Goal: Task Accomplishment & Management: Manage account settings

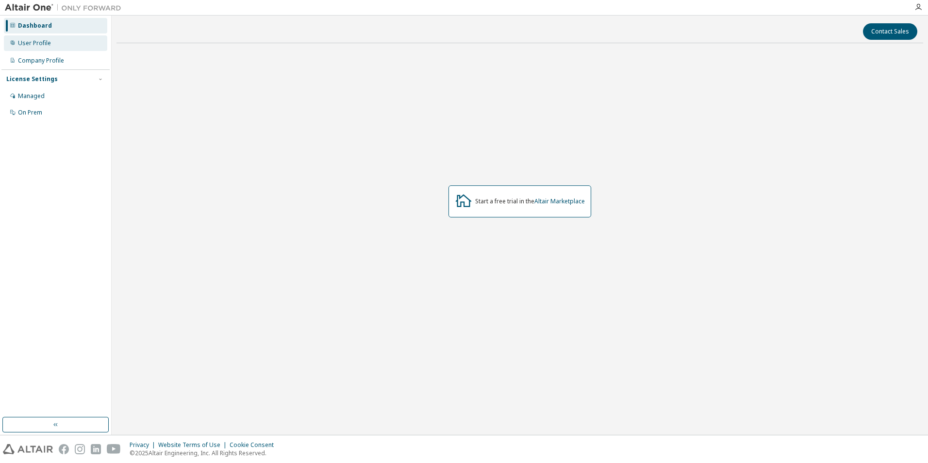
click at [35, 43] on div "User Profile" at bounding box center [34, 43] width 33 height 8
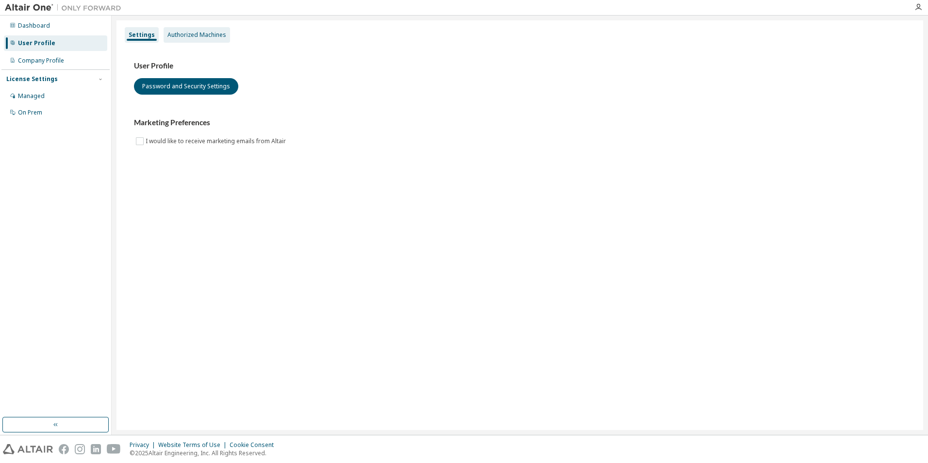
click at [203, 38] on div "Authorized Machines" at bounding box center [197, 35] width 59 height 8
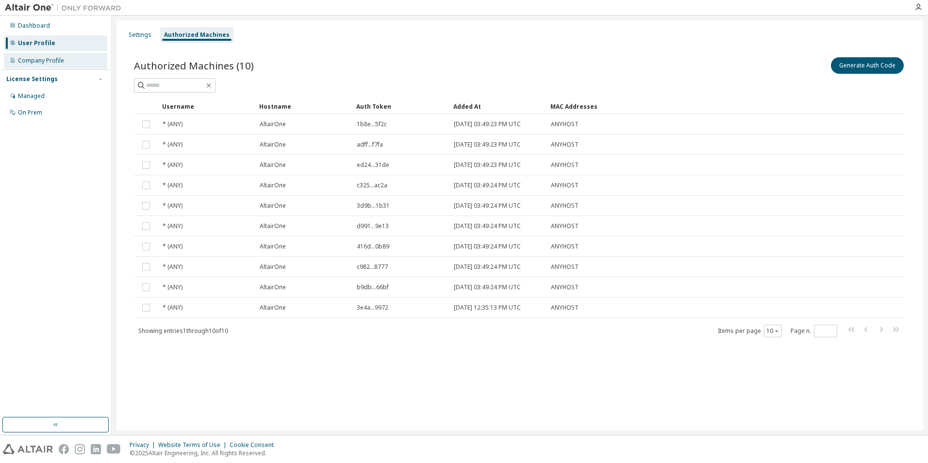
click at [55, 62] on div "Company Profile" at bounding box center [41, 61] width 46 height 8
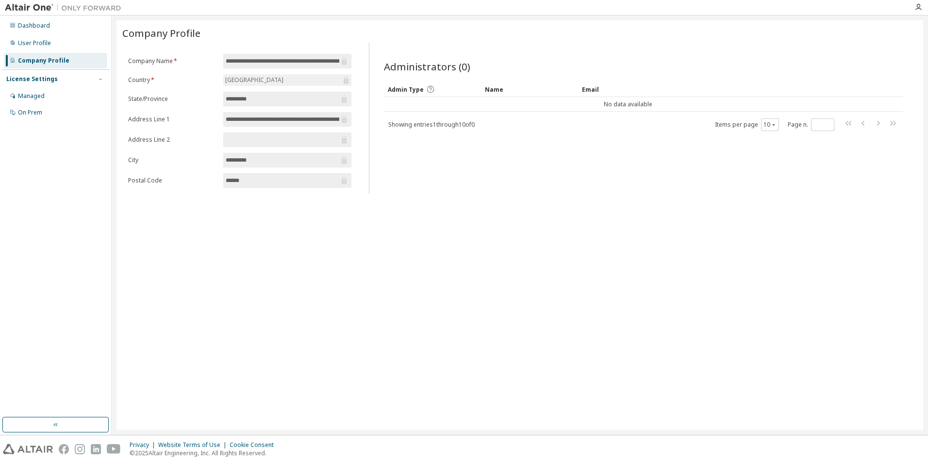
click at [101, 80] on icon "button" at bounding box center [100, 79] width 2 height 1
click at [101, 80] on icon "button" at bounding box center [101, 79] width 6 height 6
click at [49, 96] on div "Managed" at bounding box center [55, 96] width 103 height 16
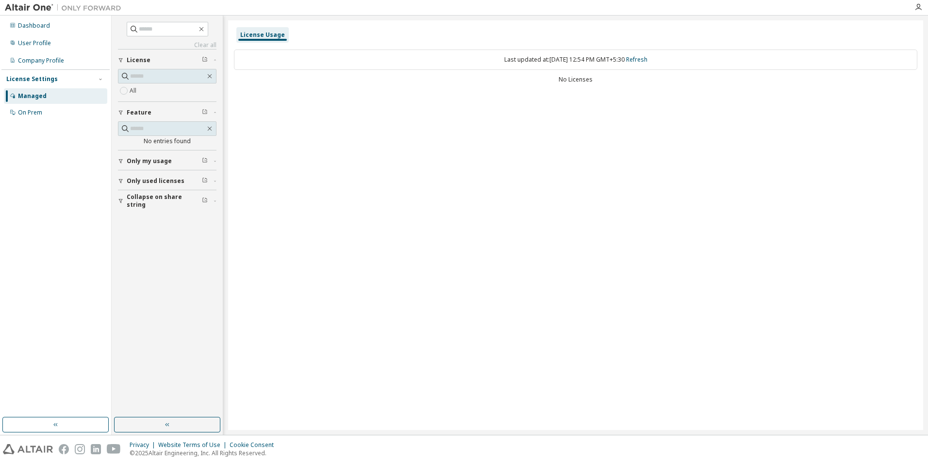
click at [135, 89] on label "All" at bounding box center [134, 91] width 9 height 12
click at [147, 424] on button "button" at bounding box center [167, 425] width 106 height 16
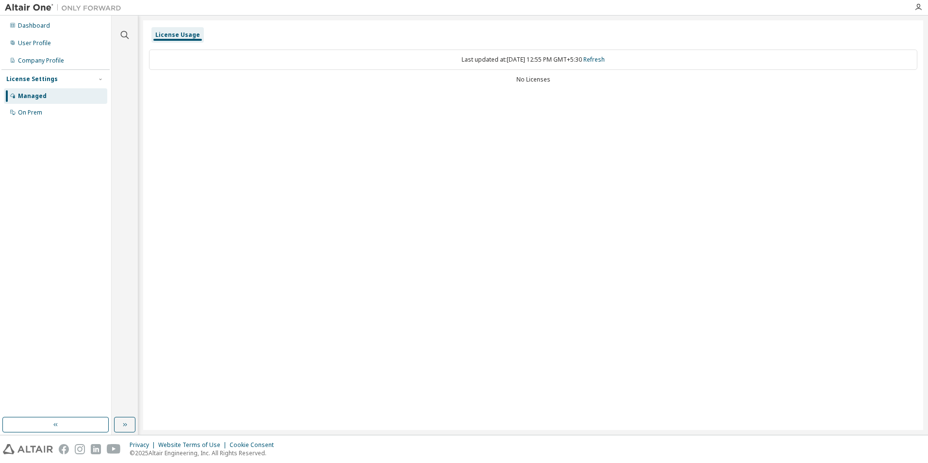
click at [33, 99] on div "Managed" at bounding box center [32, 96] width 29 height 8
click at [30, 113] on div "On Prem" at bounding box center [30, 113] width 24 height 8
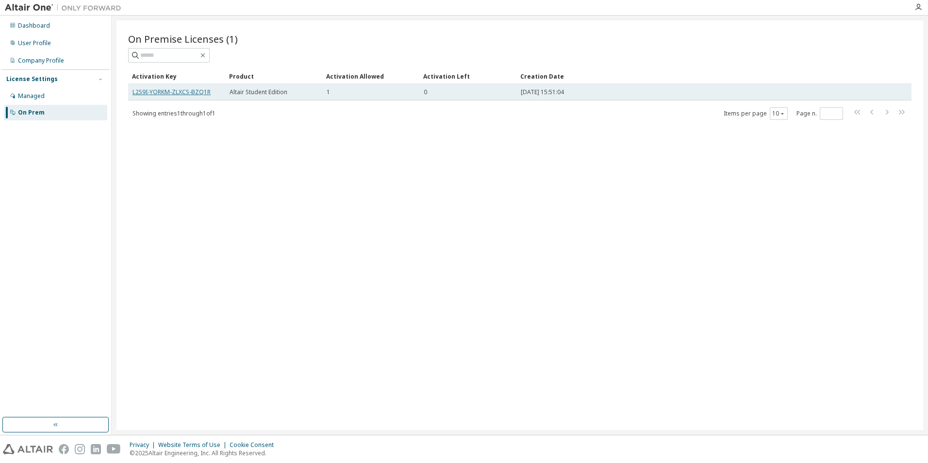
click at [175, 92] on link "L2S9I-YORKM-ZLXCS-BZQ1R" at bounding box center [172, 92] width 78 height 8
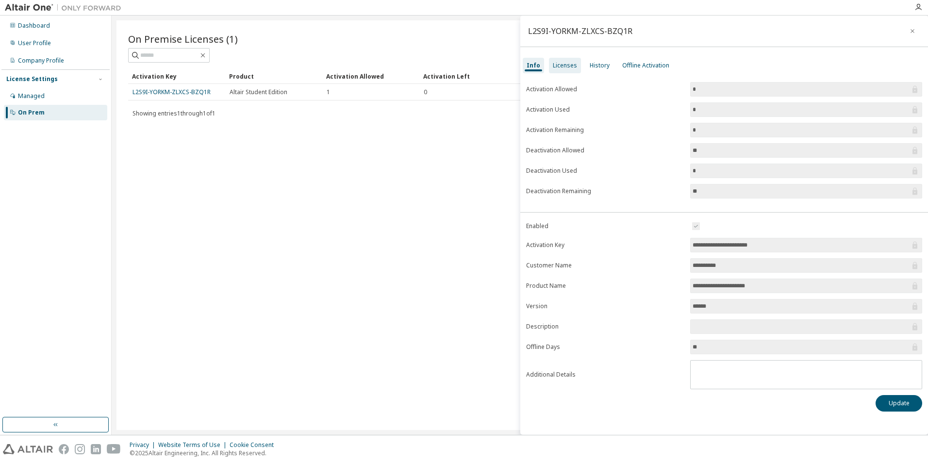
click at [575, 66] on div "Licenses" at bounding box center [565, 66] width 32 height 16
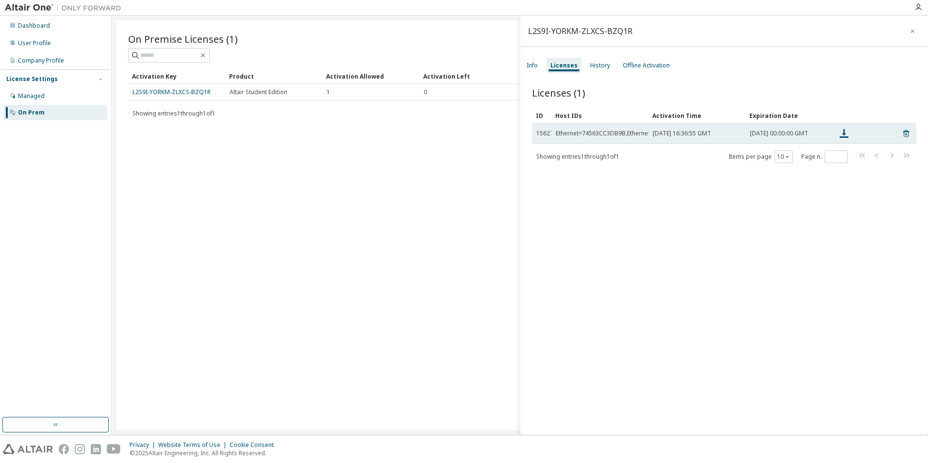
click at [600, 135] on div "Ethernet=74563CC3DB9B,Ethernet=5C628B682D72" at bounding box center [626, 134] width 140 height 8
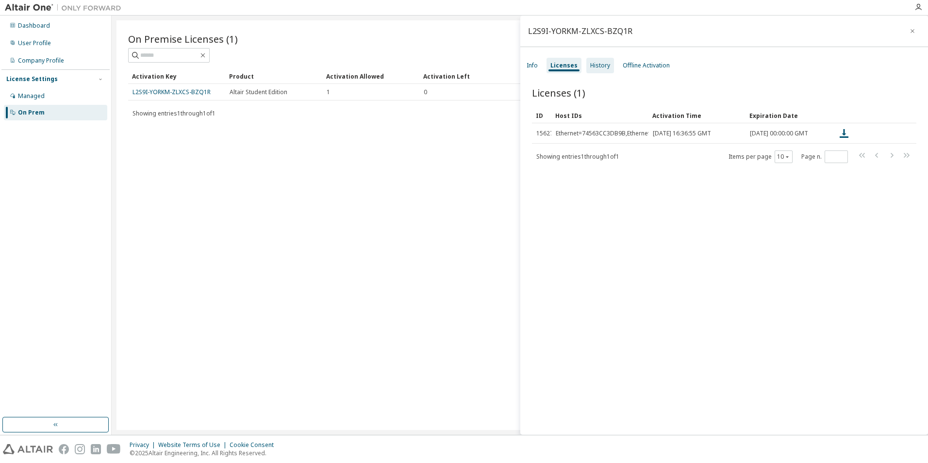
click at [591, 64] on div "History" at bounding box center [601, 66] width 20 height 8
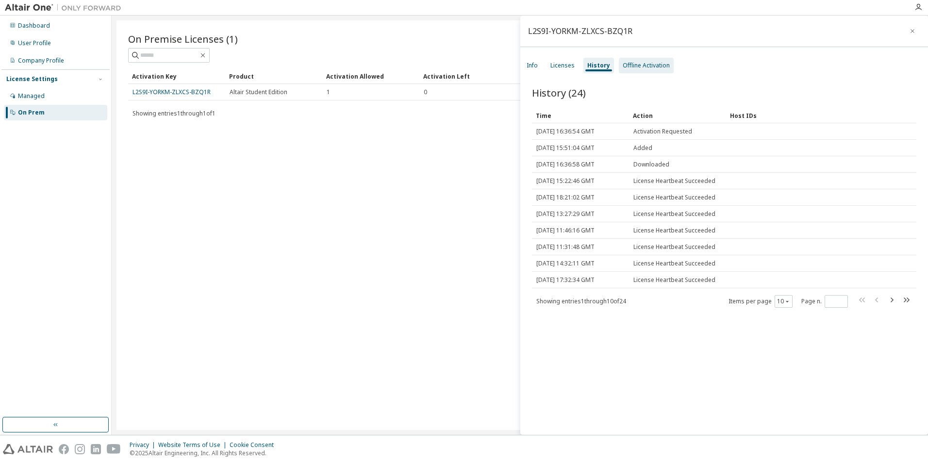
click at [656, 66] on div "Offline Activation" at bounding box center [646, 66] width 47 height 8
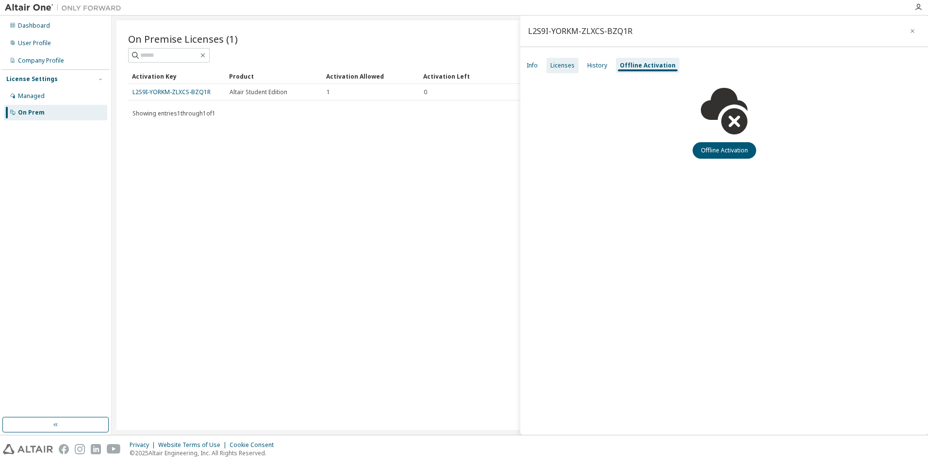
click at [562, 62] on div "Licenses" at bounding box center [563, 66] width 24 height 8
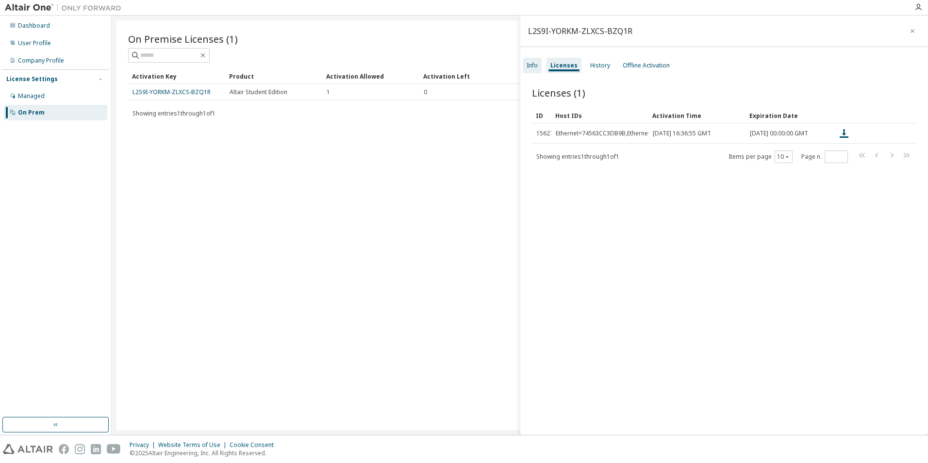
click at [528, 59] on div "Info" at bounding box center [532, 66] width 19 height 16
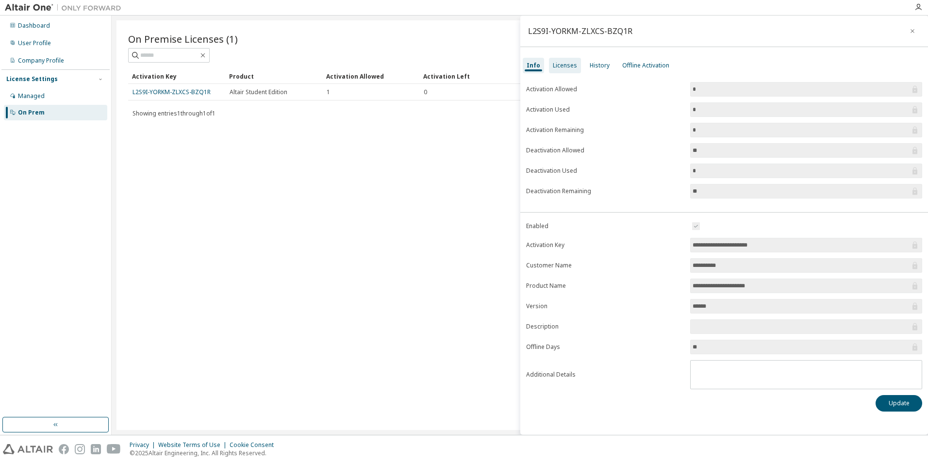
click at [568, 67] on div "Licenses" at bounding box center [565, 66] width 24 height 8
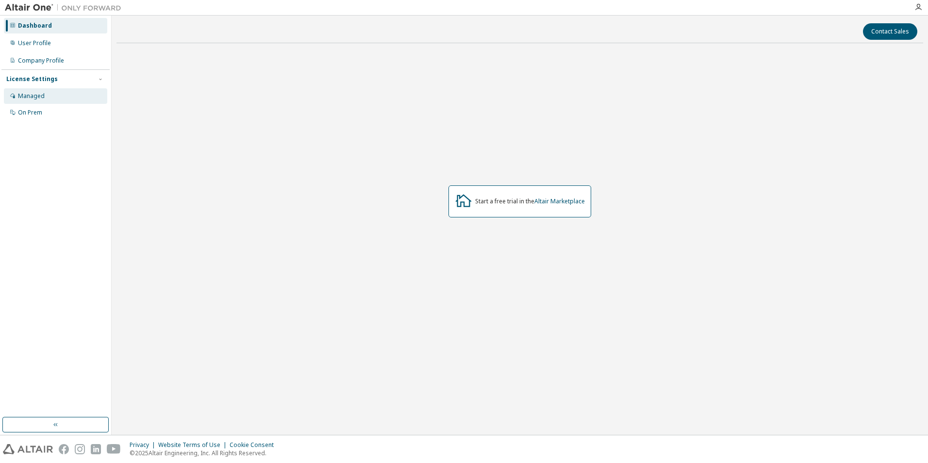
click at [45, 99] on div "Managed" at bounding box center [55, 96] width 103 height 16
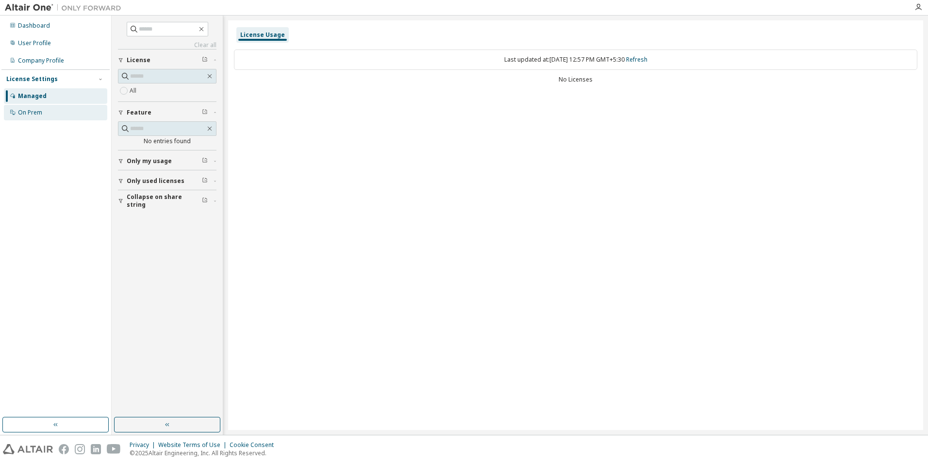
click at [24, 107] on div "On Prem" at bounding box center [55, 113] width 103 height 16
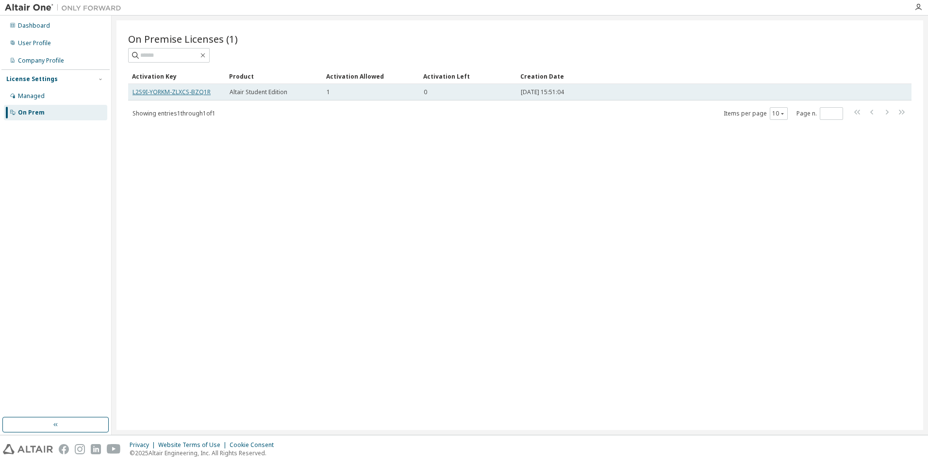
click at [173, 95] on link "L2S9I-YORKM-ZLXCS-BZQ1R" at bounding box center [172, 92] width 78 height 8
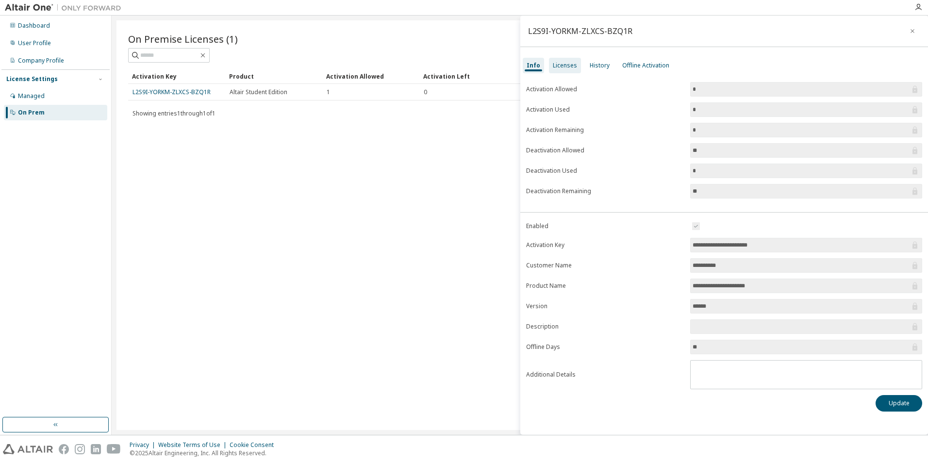
click at [570, 64] on div "Licenses" at bounding box center [565, 66] width 24 height 8
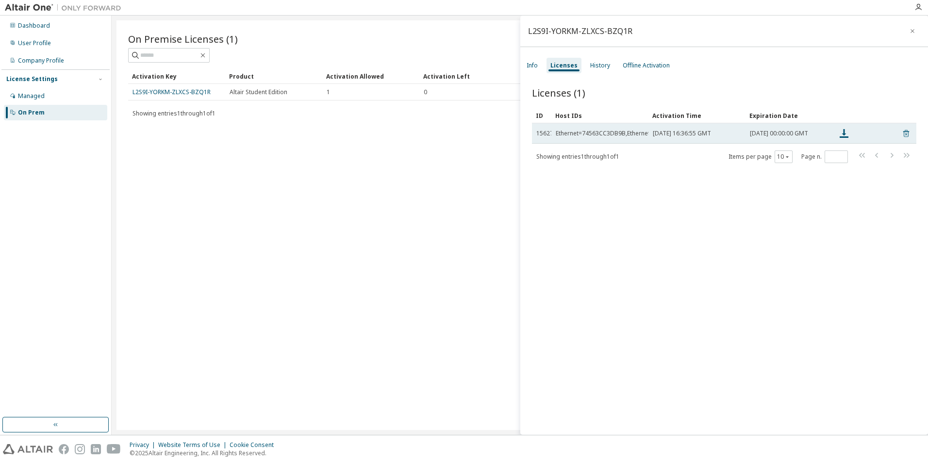
click at [904, 134] on icon at bounding box center [907, 133] width 6 height 7
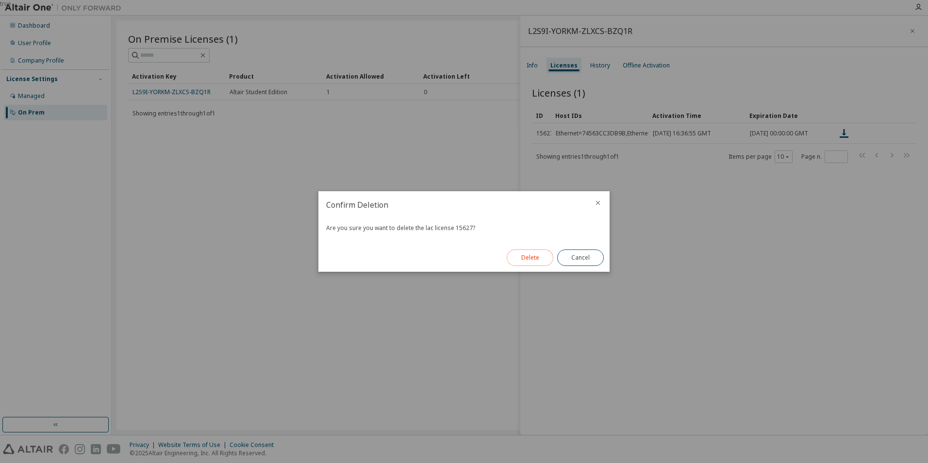
click at [521, 253] on button "Delete" at bounding box center [530, 258] width 47 height 17
click at [591, 262] on button "Close" at bounding box center [580, 258] width 47 height 17
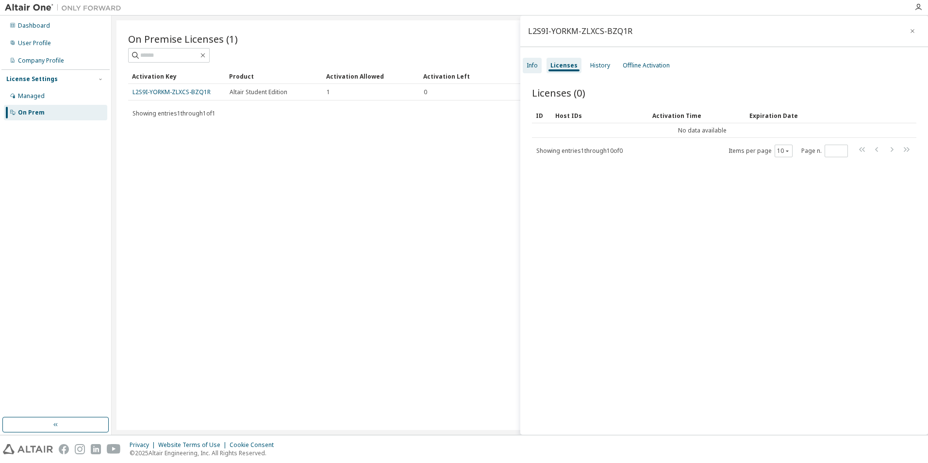
click at [527, 60] on div "Info" at bounding box center [532, 66] width 19 height 16
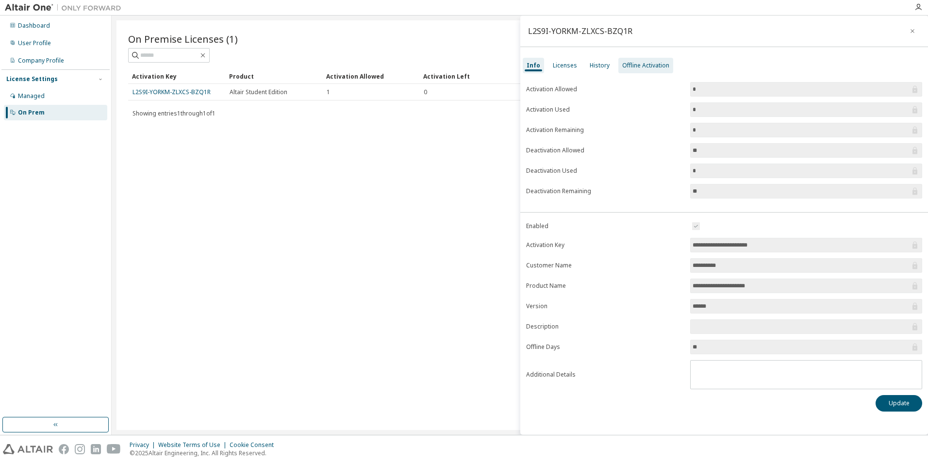
click at [625, 64] on div "Offline Activation" at bounding box center [646, 66] width 47 height 8
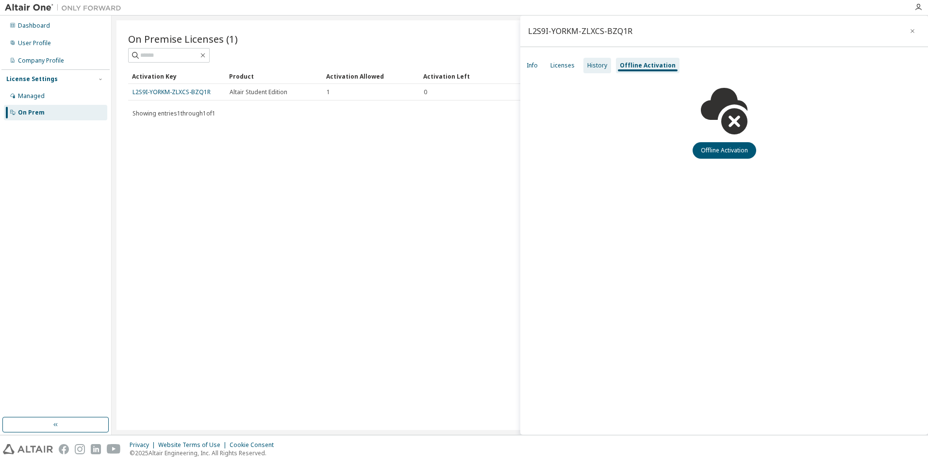
click at [596, 64] on div "History" at bounding box center [598, 66] width 20 height 8
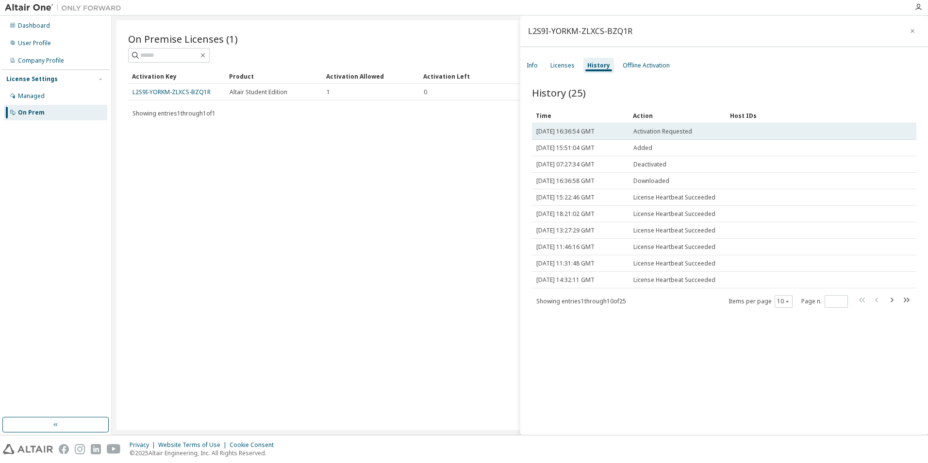
click at [647, 128] on span "Activation Requested" at bounding box center [663, 132] width 59 height 8
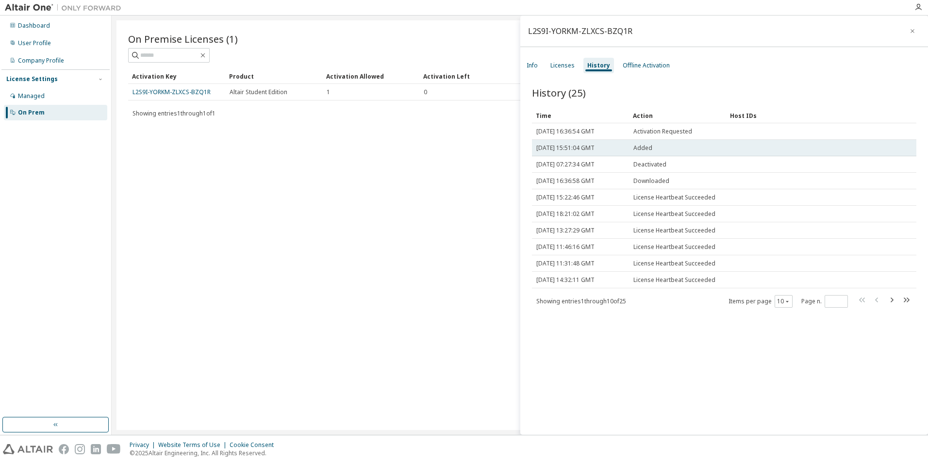
click at [642, 151] on span "Added" at bounding box center [643, 148] width 19 height 8
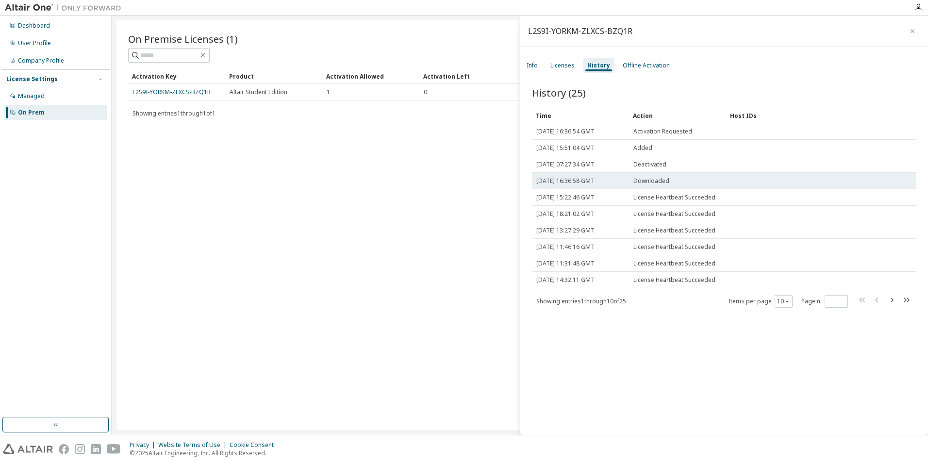
click at [651, 175] on td "Downloaded" at bounding box center [677, 181] width 97 height 17
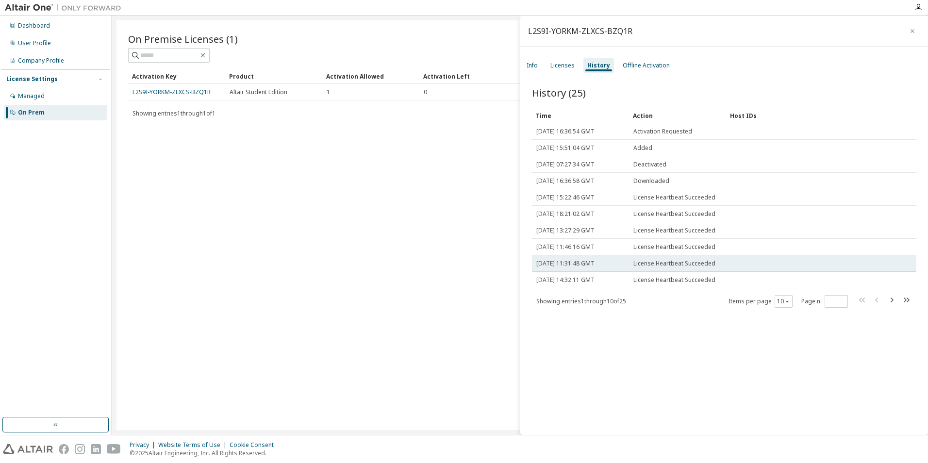
click at [651, 254] on td "License Heartbeat Succeeded" at bounding box center [677, 247] width 97 height 17
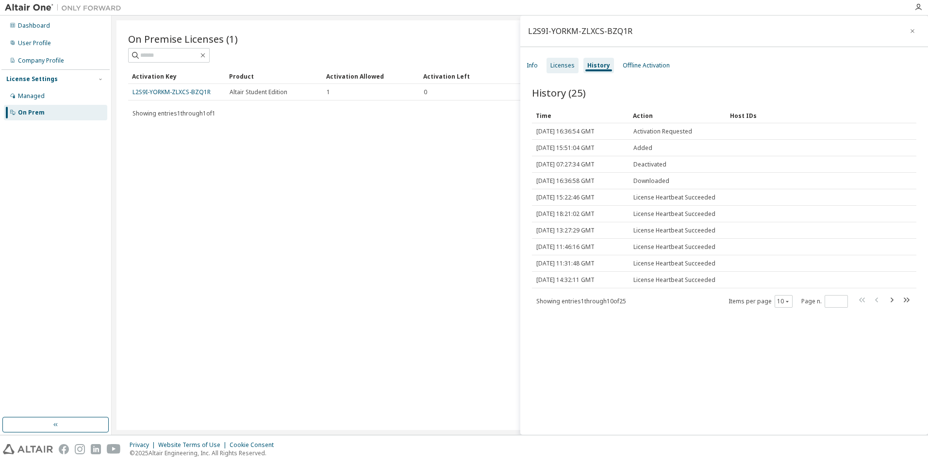
click at [563, 63] on div "Licenses" at bounding box center [563, 66] width 24 height 8
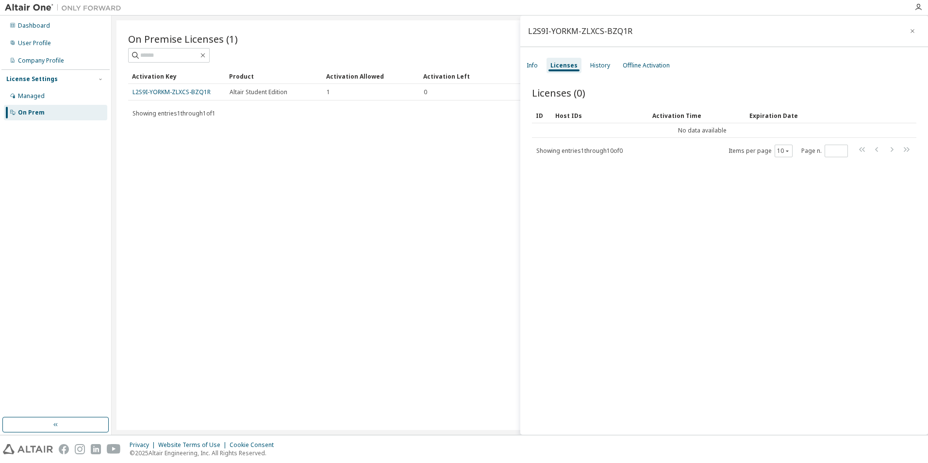
click at [602, 29] on div "L2S9I-YORKM-ZLXCS-BZQ1R" at bounding box center [580, 31] width 104 height 8
click at [599, 29] on div "L2S9I-YORKM-ZLXCS-BZQ1R" at bounding box center [580, 31] width 104 height 8
click at [563, 137] on td "No data available" at bounding box center [702, 130] width 341 height 15
click at [571, 131] on td "No data available" at bounding box center [702, 130] width 341 height 15
click at [891, 129] on tr "No data available" at bounding box center [724, 130] width 385 height 15
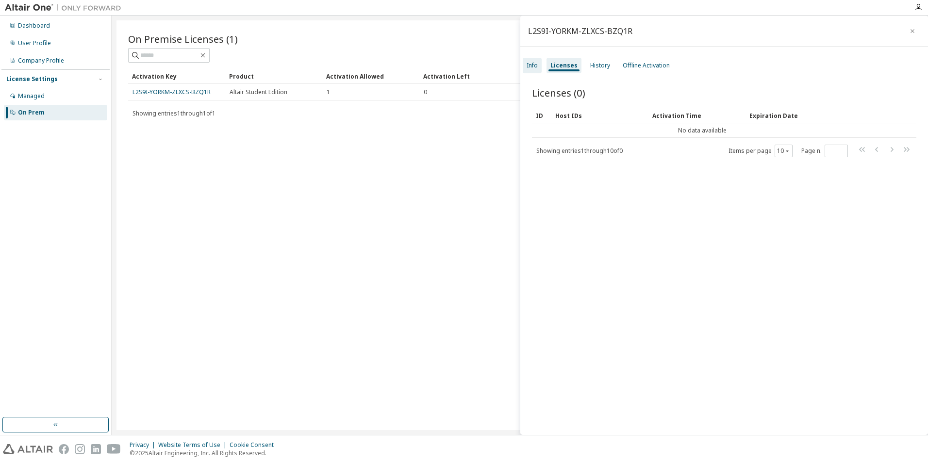
click at [534, 66] on div "Info" at bounding box center [532, 66] width 11 height 8
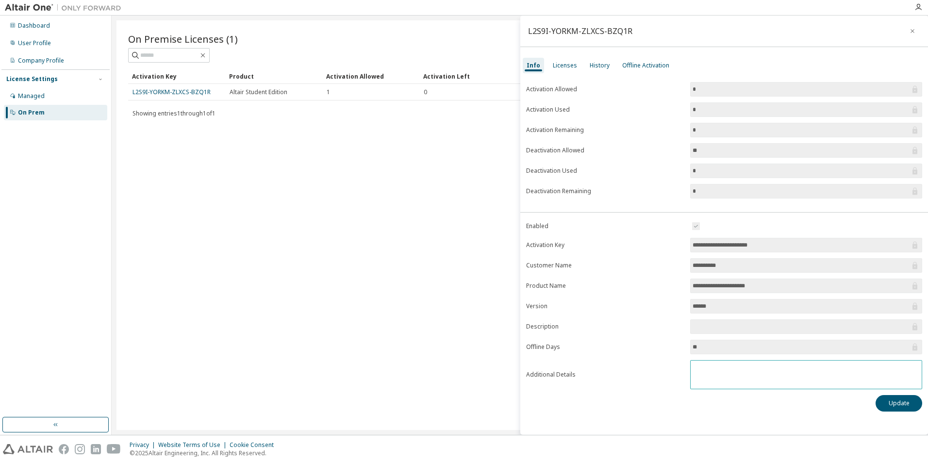
click at [700, 377] on textarea at bounding box center [806, 373] width 231 height 25
type textarea "*******"
click at [907, 405] on button "Update" at bounding box center [899, 403] width 47 height 17
drag, startPoint x: 914, startPoint y: 38, endPoint x: 913, endPoint y: 33, distance: 4.9
click at [914, 35] on button "button" at bounding box center [913, 31] width 16 height 16
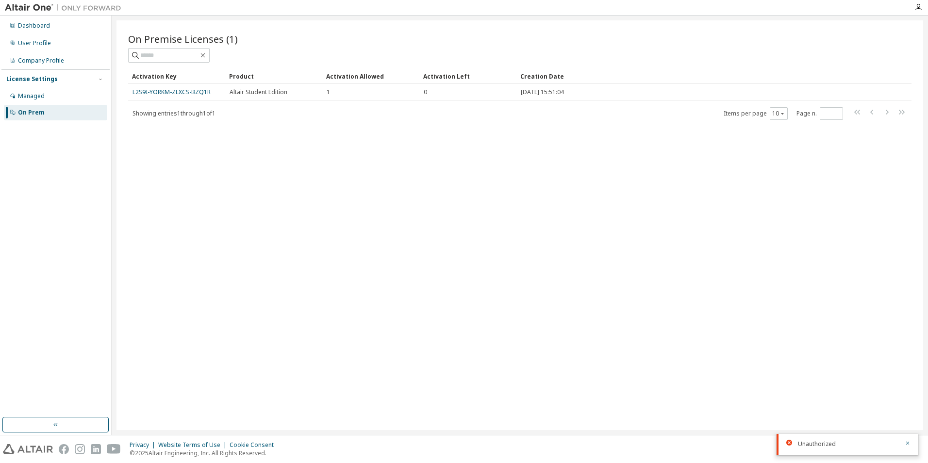
click at [913, 33] on div "On Premise Licenses (1) Clear Load Save Save As Field Operator Value Select fil…" at bounding box center [520, 225] width 807 height 410
click at [924, 9] on div at bounding box center [918, 7] width 19 height 8
click at [921, 8] on icon "button" at bounding box center [919, 7] width 8 height 8
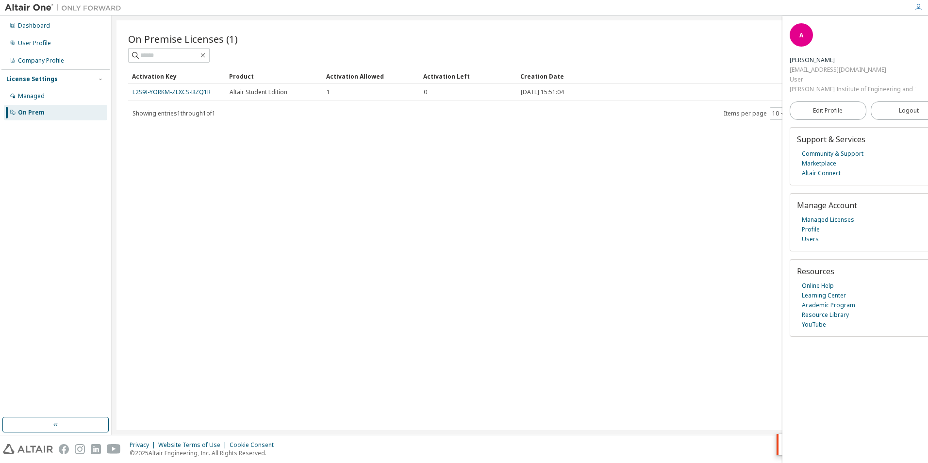
click at [636, 57] on div at bounding box center [520, 55] width 784 height 15
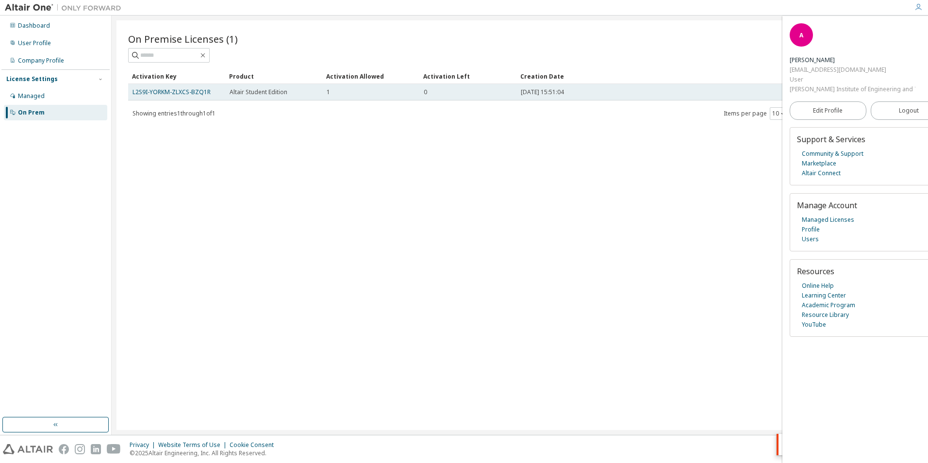
click at [439, 90] on div "0" at bounding box center [468, 92] width 88 height 8
click at [164, 95] on link "L2S9I-YORKM-ZLXCS-BZQ1R" at bounding box center [172, 92] width 78 height 8
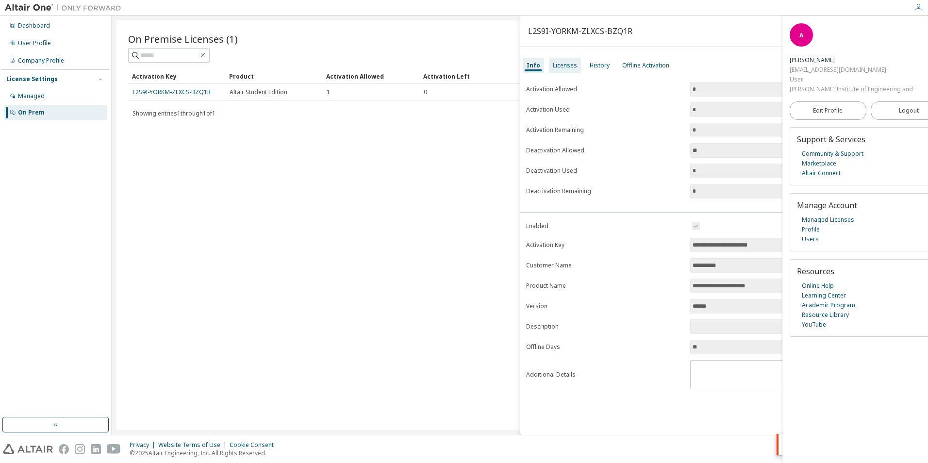
click at [569, 70] on div "Licenses" at bounding box center [565, 66] width 32 height 16
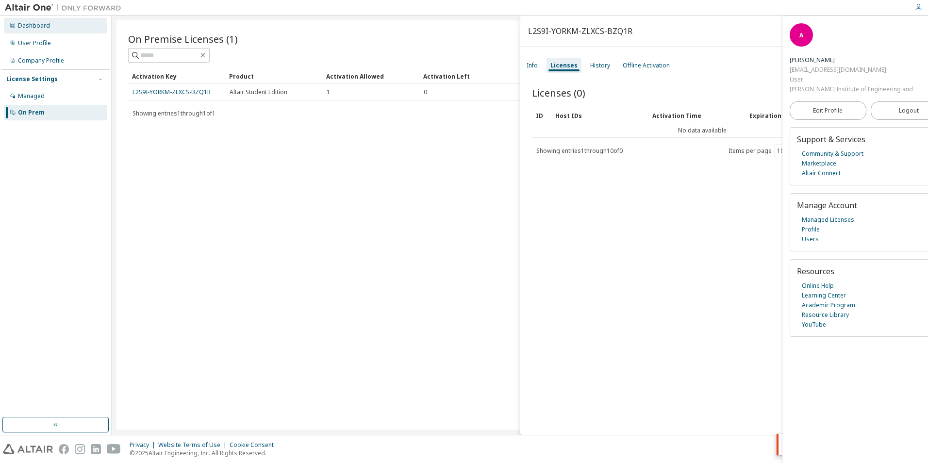
click at [45, 21] on div "Dashboard" at bounding box center [55, 26] width 103 height 16
